Goal: Information Seeking & Learning: Learn about a topic

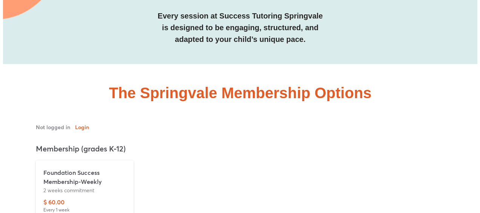
scroll to position [2453, 0]
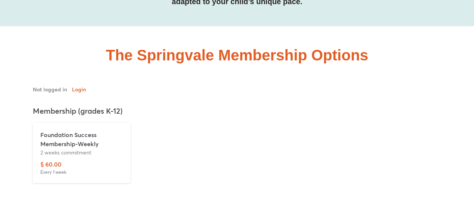
click at [58, 148] on p "2 weeks commitment" at bounding box center [81, 152] width 83 height 8
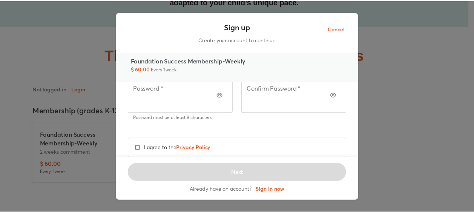
scroll to position [132, 0]
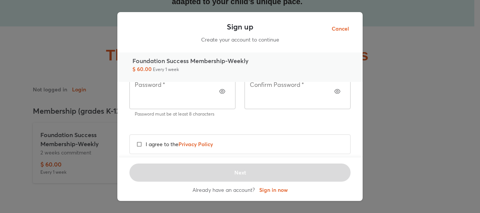
click at [344, 31] on span "Cancel" at bounding box center [340, 28] width 17 height 9
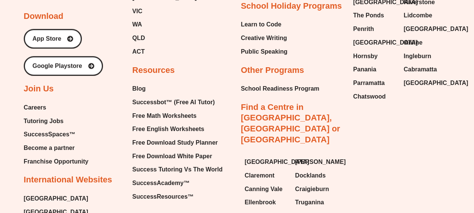
scroll to position [5337, 0]
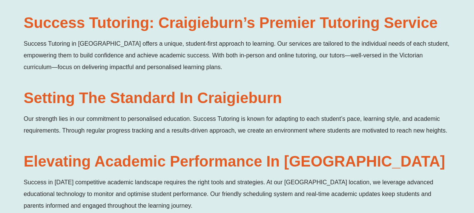
scroll to position [340, 0]
